Goal: Obtain resource: Download file/media

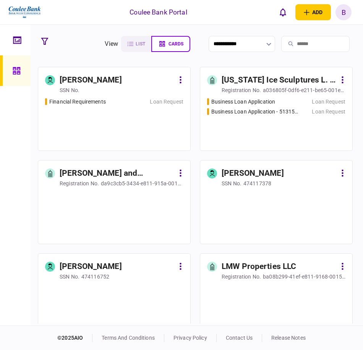
click at [298, 49] on input "search" at bounding box center [315, 44] width 68 height 16
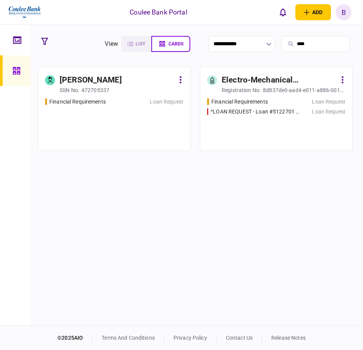
type input "****"
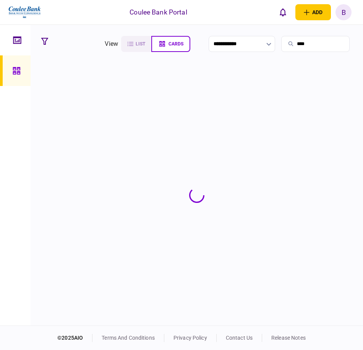
click at [155, 131] on section at bounding box center [197, 195] width 318 height 256
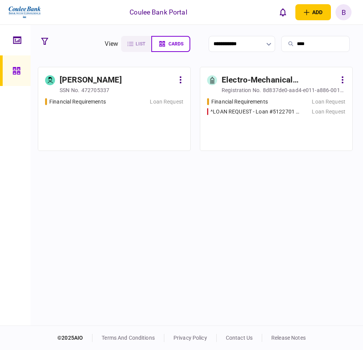
click at [155, 131] on div "Financial Requirements Loan Request" at bounding box center [114, 121] width 138 height 46
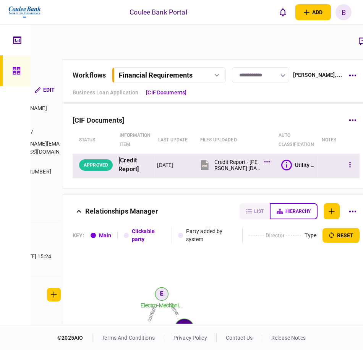
scroll to position [0, 118]
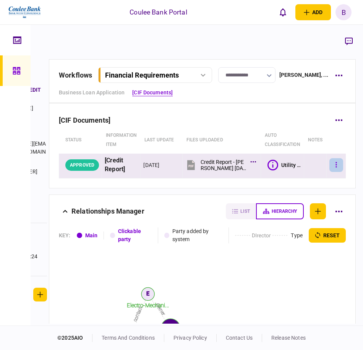
click at [335, 168] on button "button" at bounding box center [336, 165] width 14 height 14
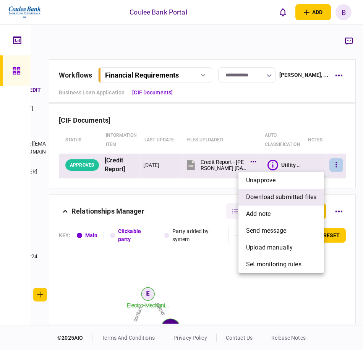
click at [275, 194] on span "download submitted files" at bounding box center [281, 196] width 70 height 9
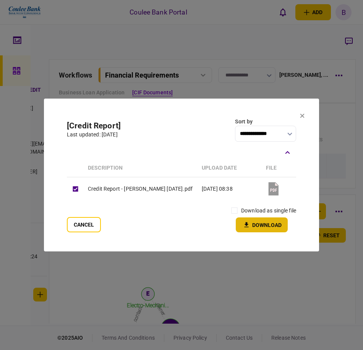
click at [266, 225] on button "Download" at bounding box center [261, 224] width 52 height 15
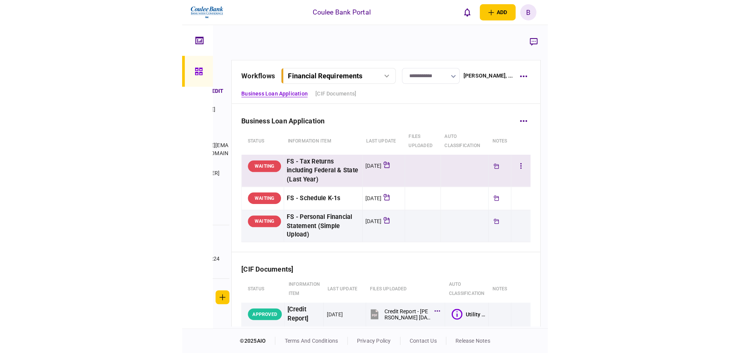
scroll to position [0, 0]
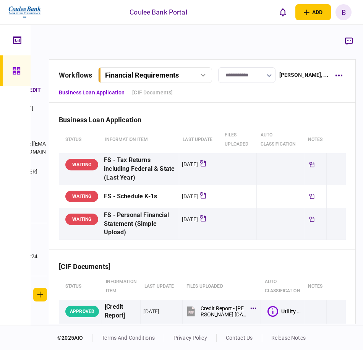
click at [25, 68] on link at bounding box center [15, 70] width 31 height 31
